Goal: Task Accomplishment & Management: Use online tool/utility

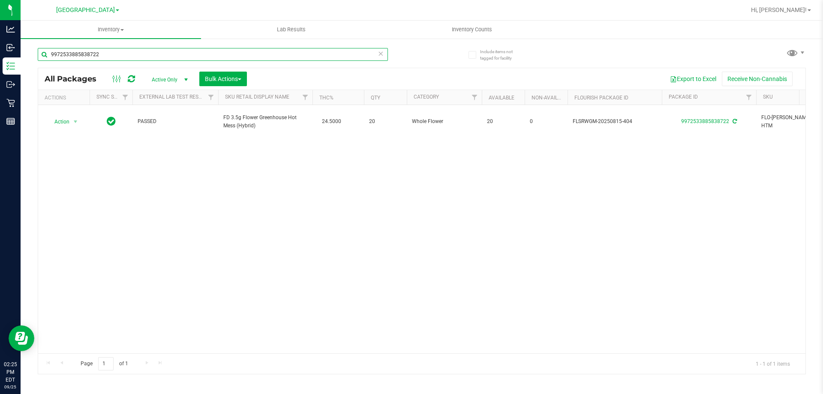
click at [133, 57] on input "9972533885838722" at bounding box center [213, 54] width 350 height 13
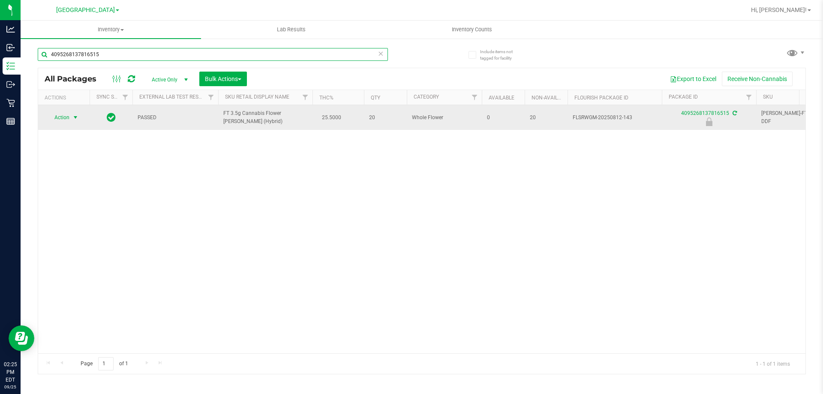
type input "4095268137816515"
click at [70, 116] on span "select" at bounding box center [75, 117] width 11 height 12
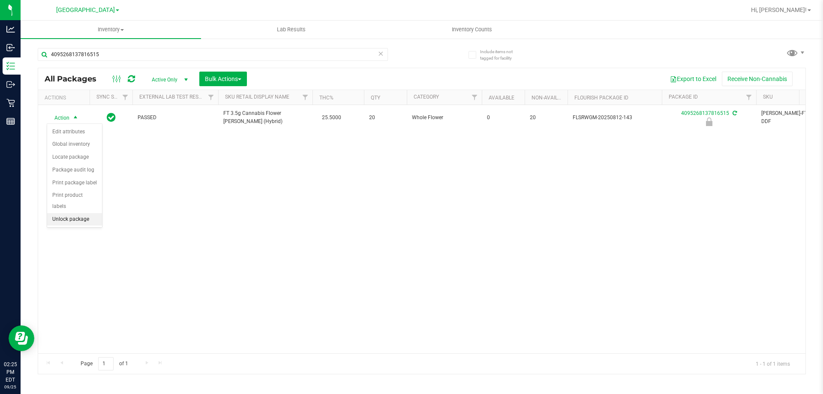
click at [73, 213] on li "Unlock package" at bounding box center [74, 219] width 55 height 13
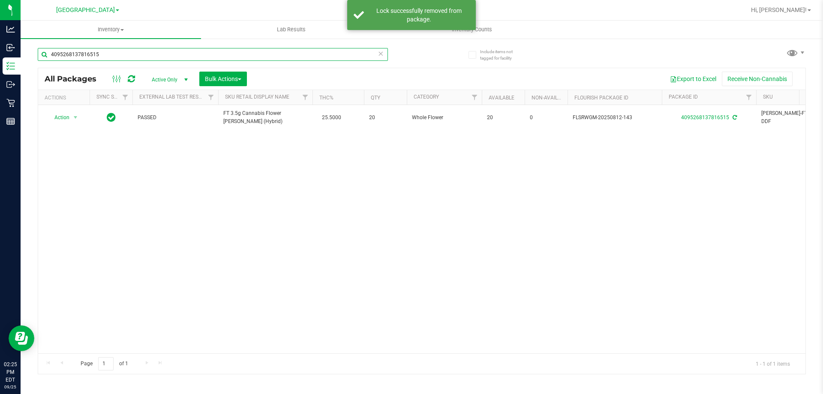
click at [117, 55] on input "4095268137816515" at bounding box center [213, 54] width 350 height 13
